Goal: Task Accomplishment & Management: Use online tool/utility

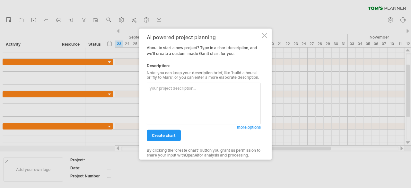
click at [188, 103] on textarea at bounding box center [204, 103] width 114 height 41
paste textarea "| Task | Start Date | Duration (Days) | | ------------------------ | ----------…"
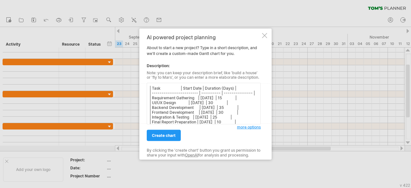
scroll to position [6, 0]
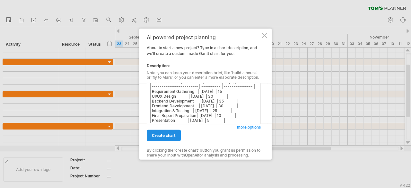
type textarea "| Task | Start Date | Duration (Days) | | ------------------------ | ----------…"
click at [164, 135] on span "create chart" at bounding box center [164, 135] width 24 height 5
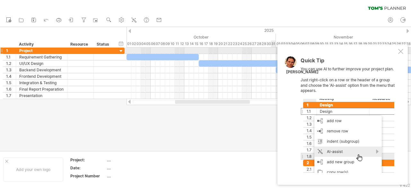
click at [400, 52] on div at bounding box center [400, 51] width 5 height 5
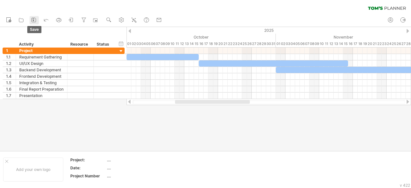
click at [34, 19] on icon at bounding box center [34, 20] width 6 height 6
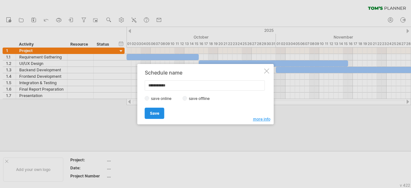
click at [155, 112] on span "Save" at bounding box center [154, 113] width 9 height 5
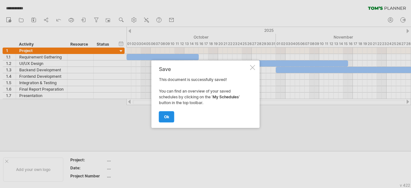
click at [166, 116] on span "ok" at bounding box center [166, 116] width 5 height 5
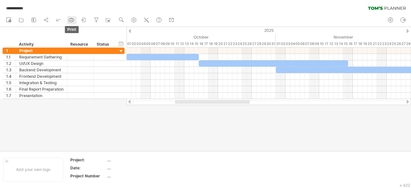
click at [73, 19] on icon at bounding box center [71, 20] width 6 height 6
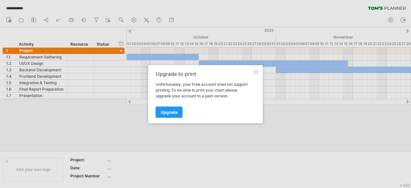
click at [251, 71] on div "Upgrade to print" at bounding box center [204, 74] width 96 height 6
click at [255, 70] on div at bounding box center [256, 71] width 5 height 5
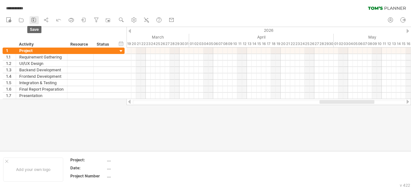
click at [32, 21] on icon at bounding box center [34, 20] width 4 height 4
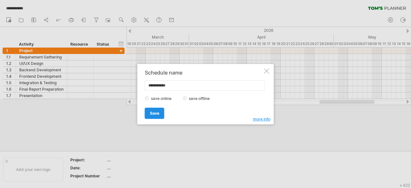
click at [160, 110] on link "Save" at bounding box center [155, 113] width 20 height 11
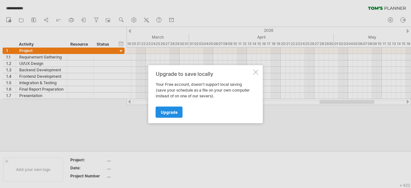
click at [166, 112] on span "Upgrade" at bounding box center [169, 112] width 17 height 5
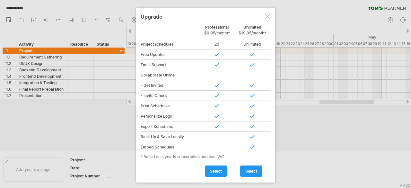
click at [265, 16] on div at bounding box center [267, 16] width 5 height 5
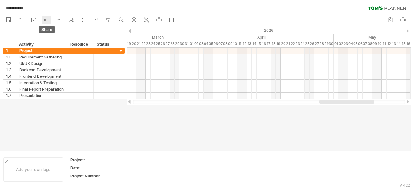
click at [45, 20] on icon at bounding box center [46, 20] width 6 height 6
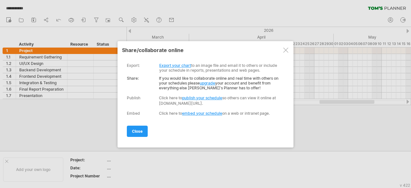
click at [184, 65] on link "Export your chart" at bounding box center [175, 65] width 32 height 5
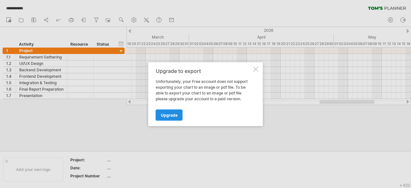
click at [170, 115] on span "Upgrade" at bounding box center [169, 114] width 17 height 5
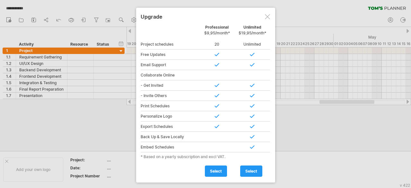
click at [267, 16] on div at bounding box center [267, 16] width 5 height 5
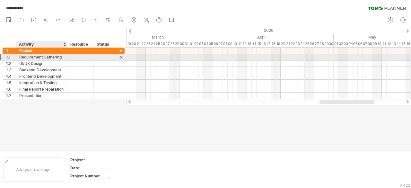
click at [67, 59] on div at bounding box center [80, 57] width 26 height 6
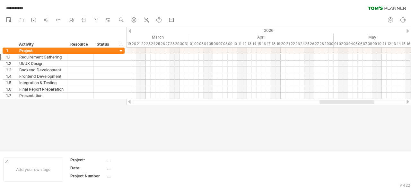
click at [186, 143] on div at bounding box center [205, 89] width 411 height 124
click at [222, 28] on div "2026" at bounding box center [348, 30] width 1186 height 7
click at [45, 169] on div "Add your own logo" at bounding box center [33, 169] width 60 height 24
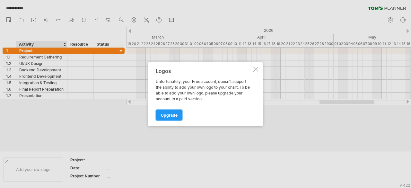
click at [256, 69] on div at bounding box center [256, 69] width 5 height 5
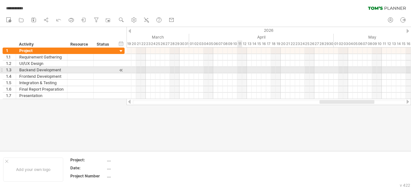
click at [240, 72] on div at bounding box center [269, 70] width 285 height 6
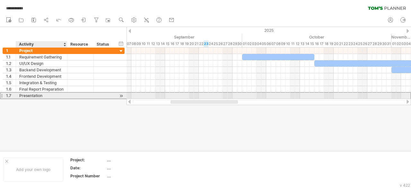
click at [46, 94] on div "Presentation" at bounding box center [41, 96] width 45 height 6
click at [46, 94] on input "**********" at bounding box center [41, 96] width 45 height 6
type input "**********"
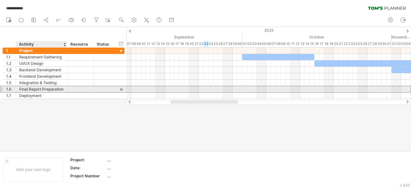
click at [63, 86] on div "Final Report Preparation" at bounding box center [41, 89] width 45 height 6
click at [65, 88] on div at bounding box center [66, 89] width 3 height 6
click at [66, 89] on div at bounding box center [66, 89] width 3 height 6
click at [63, 89] on div "Final Report Preparation" at bounding box center [41, 89] width 45 height 6
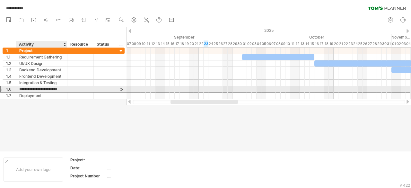
click at [63, 89] on input "**********" at bounding box center [41, 89] width 45 height 6
type input "**********"
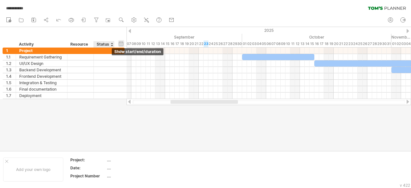
click at [122, 41] on div "hide start/end/duration show start/end/duration" at bounding box center [121, 43] width 6 height 7
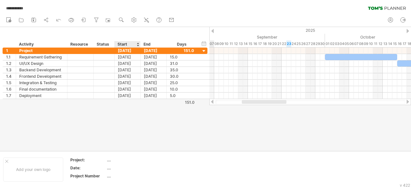
click at [136, 45] on div "Start" at bounding box center [127, 44] width 19 height 6
click at [137, 44] on div at bounding box center [138, 44] width 3 height 6
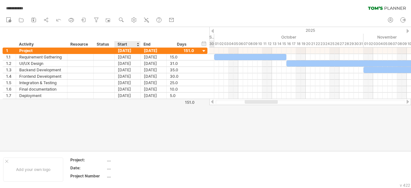
click at [137, 44] on div at bounding box center [138, 44] width 3 height 6
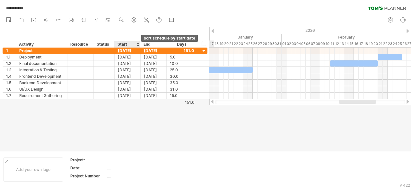
click at [137, 44] on div at bounding box center [138, 44] width 3 height 6
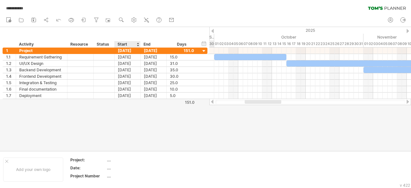
click at [137, 44] on div at bounding box center [138, 44] width 3 height 6
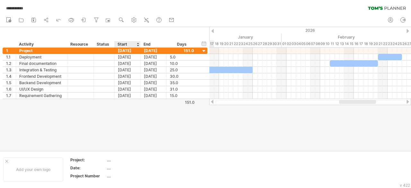
click at [137, 44] on div at bounding box center [138, 44] width 3 height 6
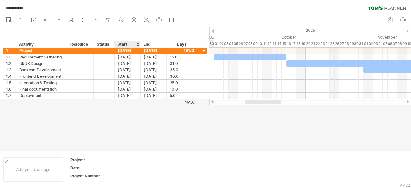
click at [137, 44] on div at bounding box center [138, 44] width 3 height 6
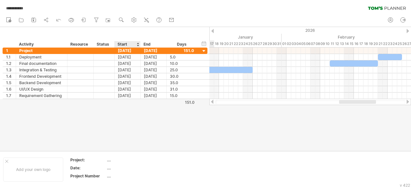
click at [137, 44] on div at bounding box center [138, 44] width 3 height 6
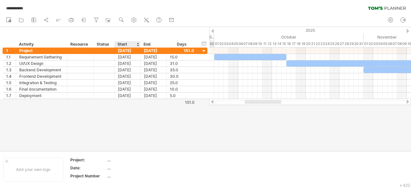
click at [137, 44] on div at bounding box center [138, 44] width 3 height 6
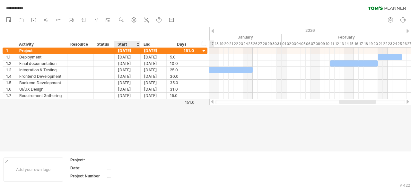
click at [137, 44] on div at bounding box center [138, 44] width 3 height 6
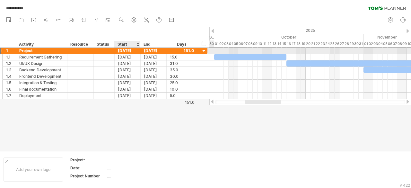
click at [121, 52] on div "[DATE]" at bounding box center [128, 51] width 26 height 6
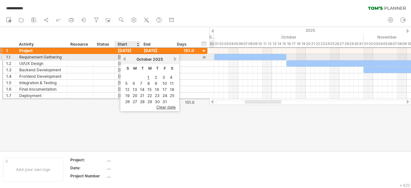
click at [125, 59] on link "previous" at bounding box center [124, 59] width 5 height 5
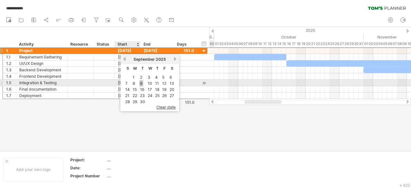
click at [142, 82] on link "9" at bounding box center [141, 83] width 4 height 6
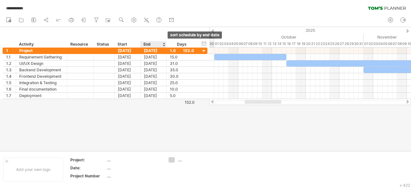
click at [164, 43] on div at bounding box center [164, 44] width 3 height 6
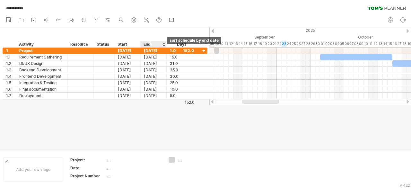
click at [163, 45] on div at bounding box center [164, 44] width 3 height 6
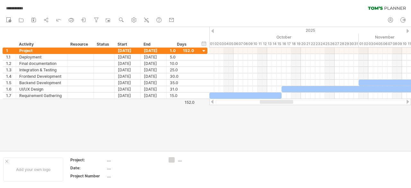
scroll to position [1, 0]
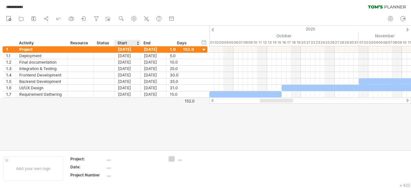
click at [137, 42] on div at bounding box center [138, 43] width 3 height 6
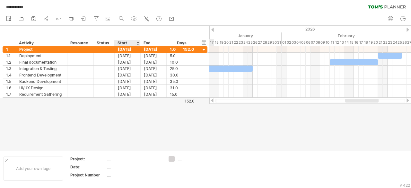
click at [137, 42] on div at bounding box center [138, 43] width 3 height 6
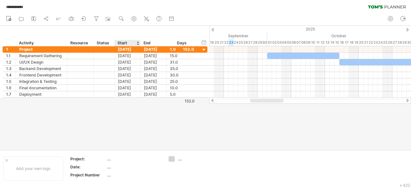
click at [136, 41] on div "Start" at bounding box center [127, 43] width 19 height 6
click at [138, 42] on div at bounding box center [138, 43] width 3 height 6
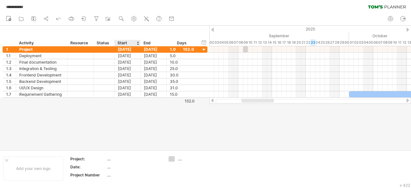
click at [120, 45] on div "Start" at bounding box center [127, 43] width 19 height 6
click at [144, 20] on link "AI assist" at bounding box center [146, 19] width 9 height 8
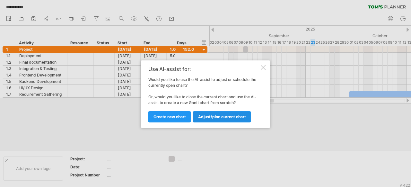
click at [208, 120] on link "Adjust/plan current chart" at bounding box center [222, 116] width 58 height 11
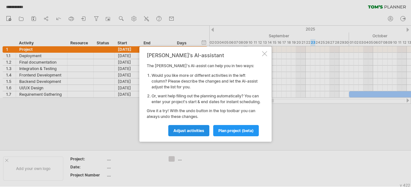
click at [195, 136] on link "Adjust activities" at bounding box center [188, 130] width 41 height 11
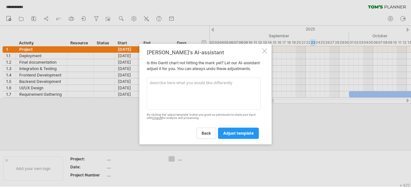
click at [169, 85] on textarea at bounding box center [204, 93] width 114 height 32
click at [200, 84] on textarea at bounding box center [204, 93] width 114 height 32
paste textarea "| Task | Start Date | Duration (Days) | Notes | | ------------------------- | -…"
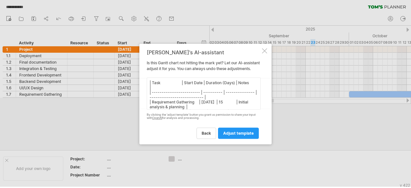
scroll to position [56, 0]
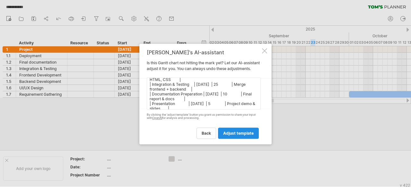
type textarea "| Task | Start Date | Duration (Days) | Notes | | ------------------------- | -…"
click at [242, 136] on span "adjust template" at bounding box center [238, 133] width 31 height 5
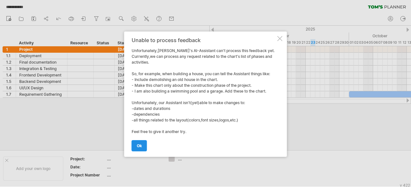
click at [145, 146] on link "ok" at bounding box center [139, 145] width 15 height 11
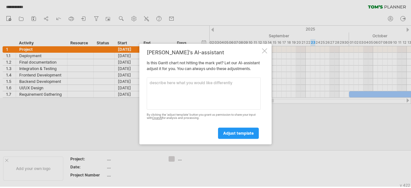
click at [266, 48] on div at bounding box center [264, 50] width 5 height 5
